Goal: Information Seeking & Learning: Learn about a topic

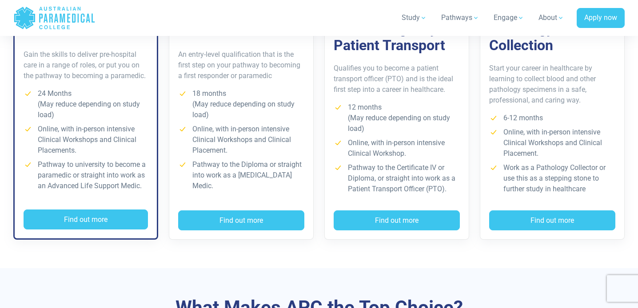
scroll to position [729, 0]
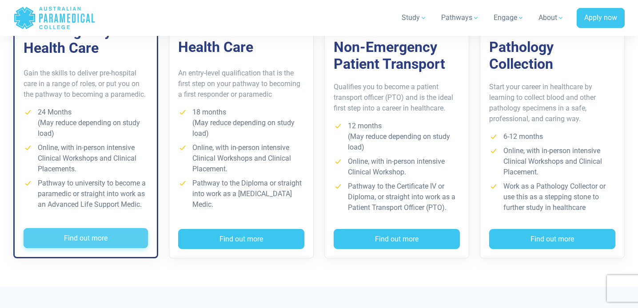
click at [75, 242] on button "Find out more" at bounding box center [86, 238] width 124 height 20
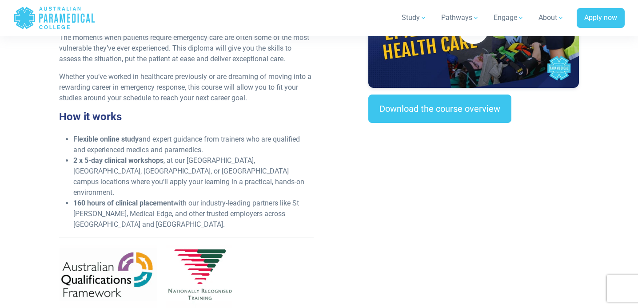
scroll to position [333, 0]
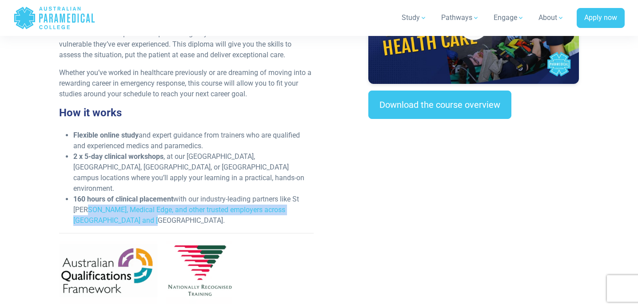
drag, startPoint x: 86, startPoint y: 189, endPoint x: 136, endPoint y: 197, distance: 50.8
click at [136, 197] on li "160 hours of clinical placement with our industry-leading partners like St John…" at bounding box center [193, 210] width 240 height 32
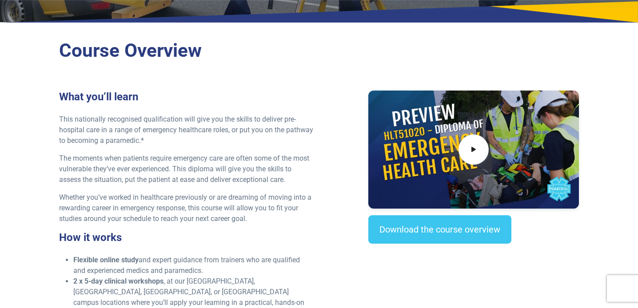
scroll to position [0, 0]
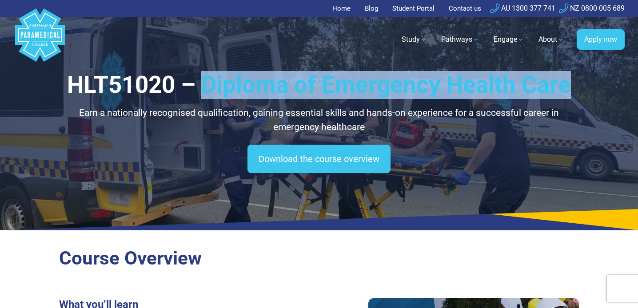
drag, startPoint x: 206, startPoint y: 85, endPoint x: 566, endPoint y: 83, distance: 360.2
click at [566, 83] on h1 "HLT51020 – Diploma of Emergency Health Care" at bounding box center [319, 85] width 520 height 28
copy h1 "Diploma of Emergency Health Care"
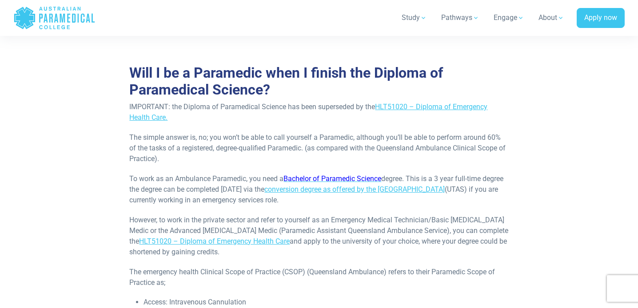
scroll to position [178, 0]
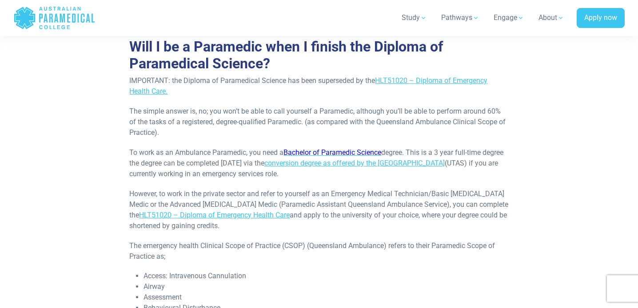
click at [195, 167] on p "To work as an Ambulance Paramedic, you need a Bachelor of Paramedic Science deg…" at bounding box center [318, 163] width 379 height 32
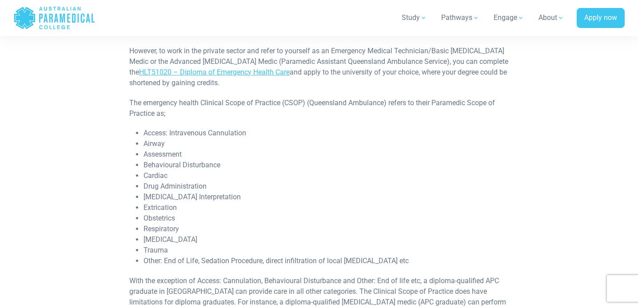
scroll to position [0, 0]
